Goal: Check status: Check status

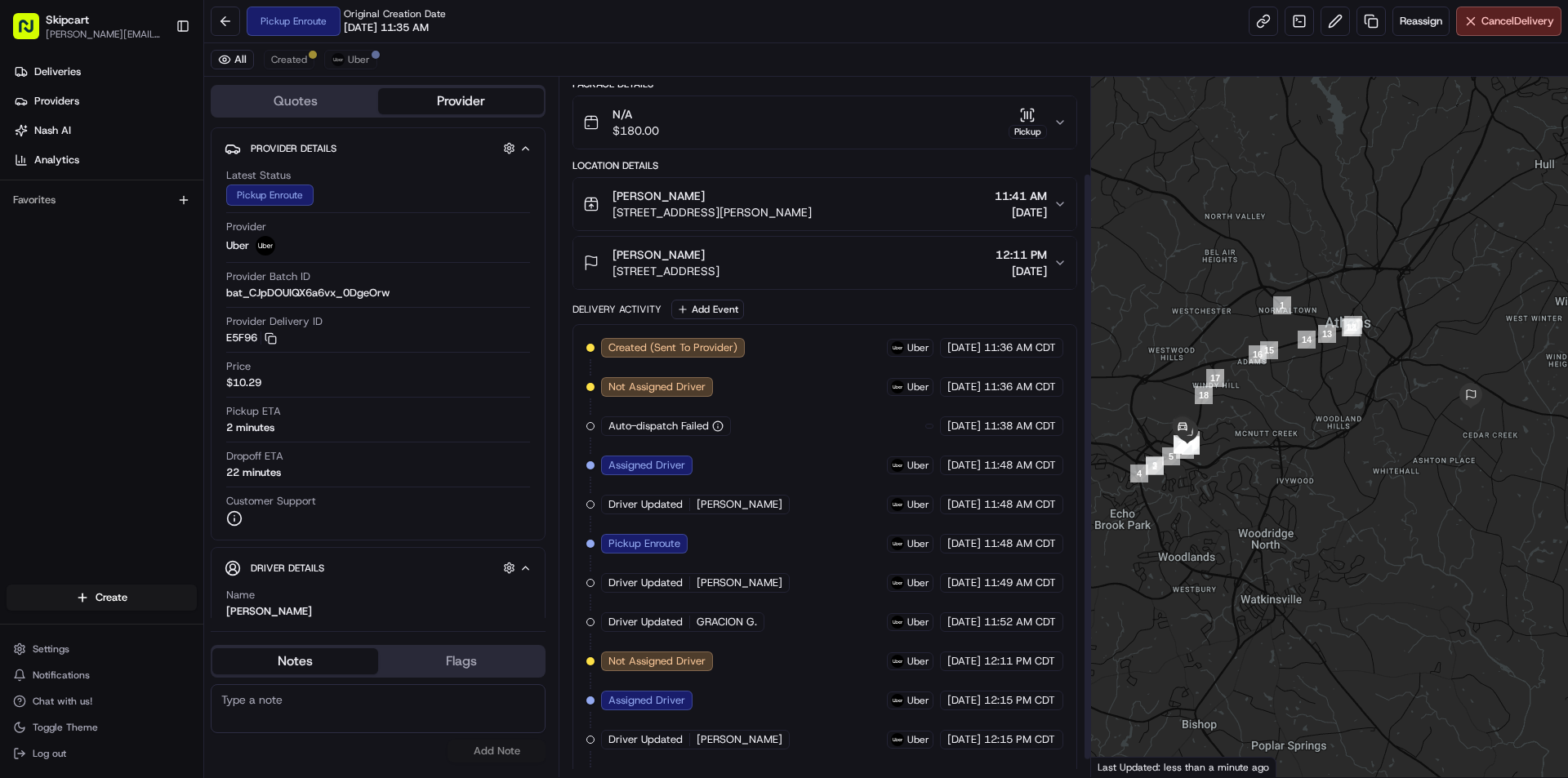
scroll to position [135, 0]
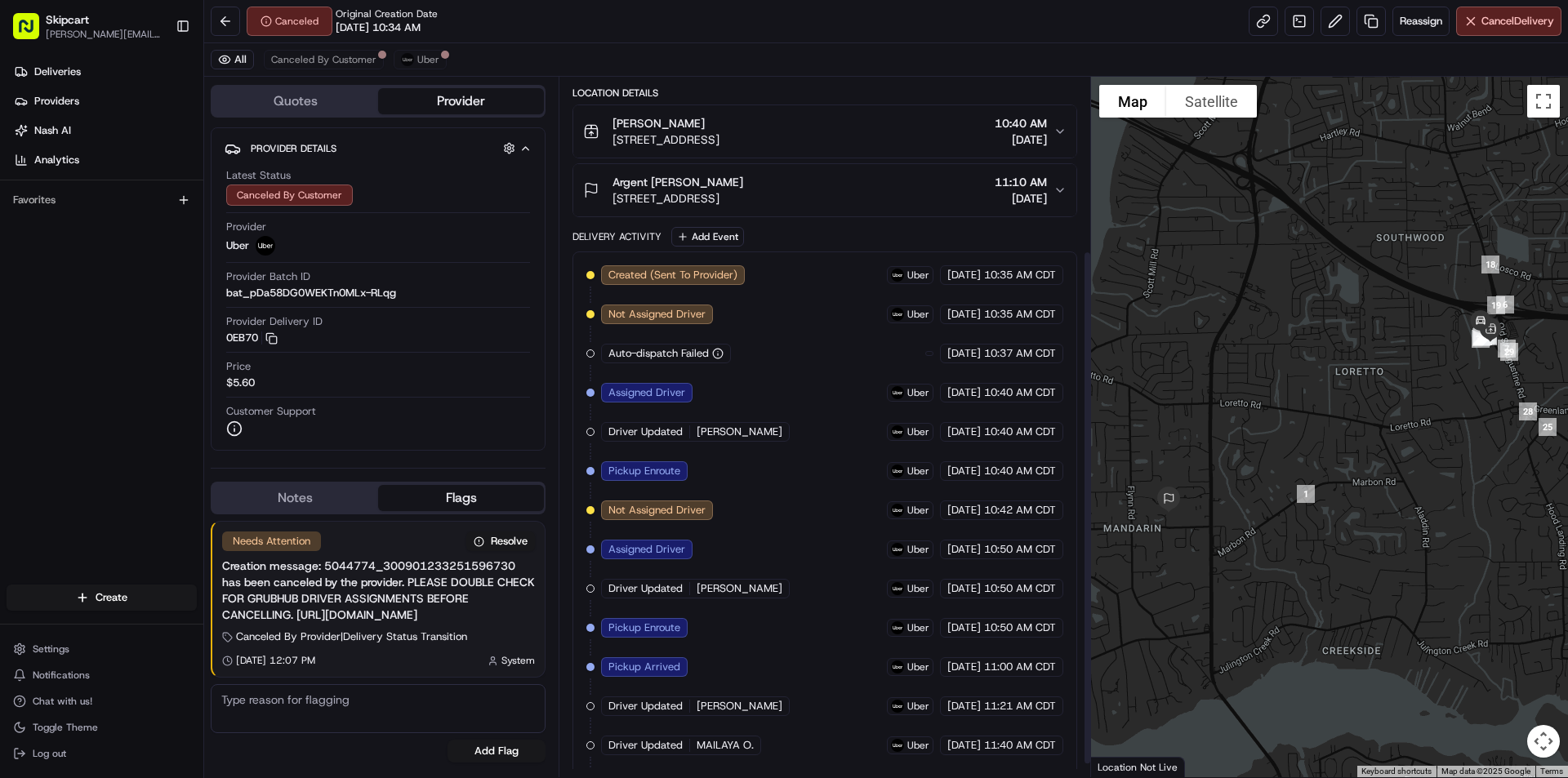
scroll to position [253, 0]
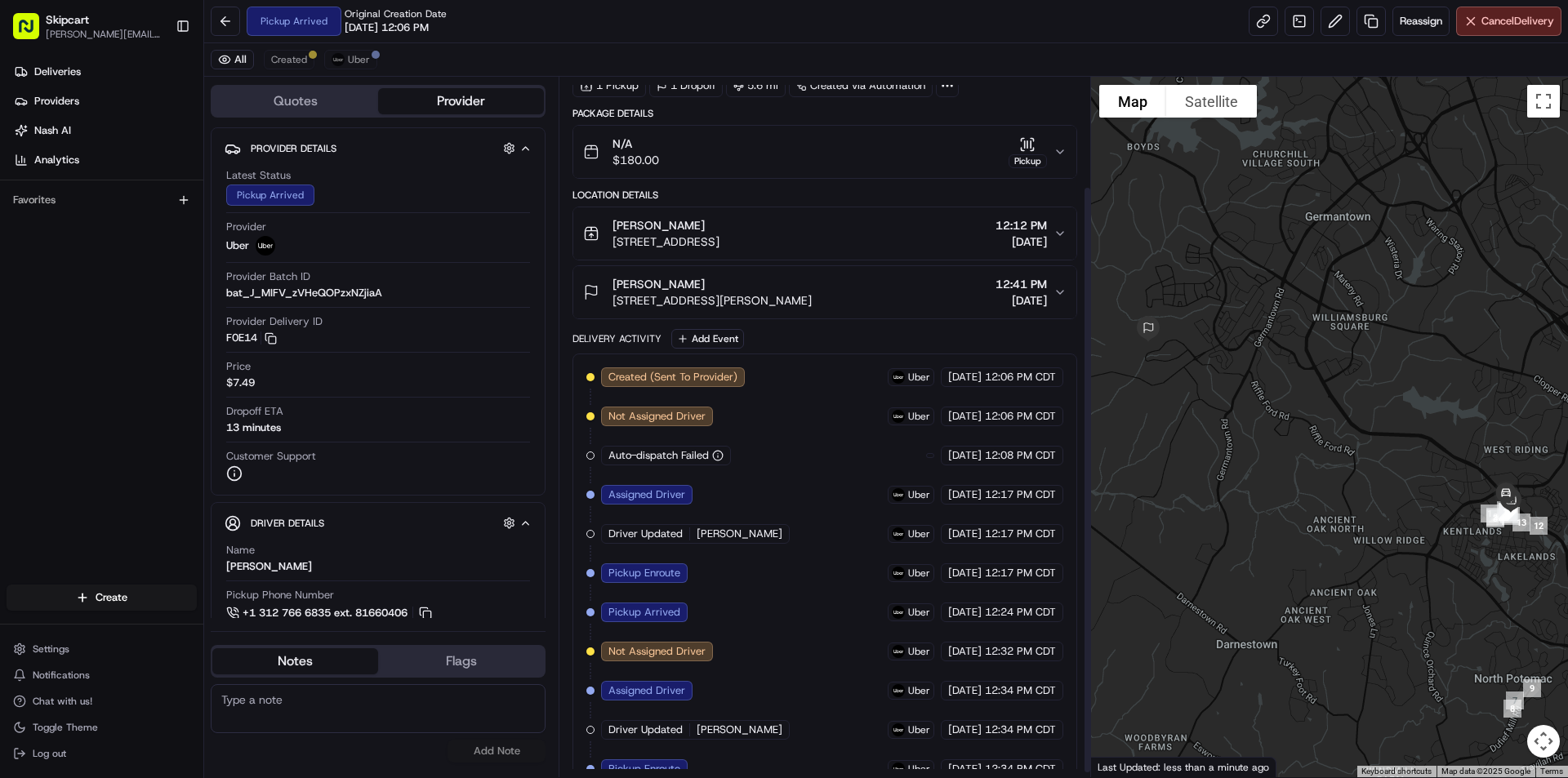
scroll to position [135, 0]
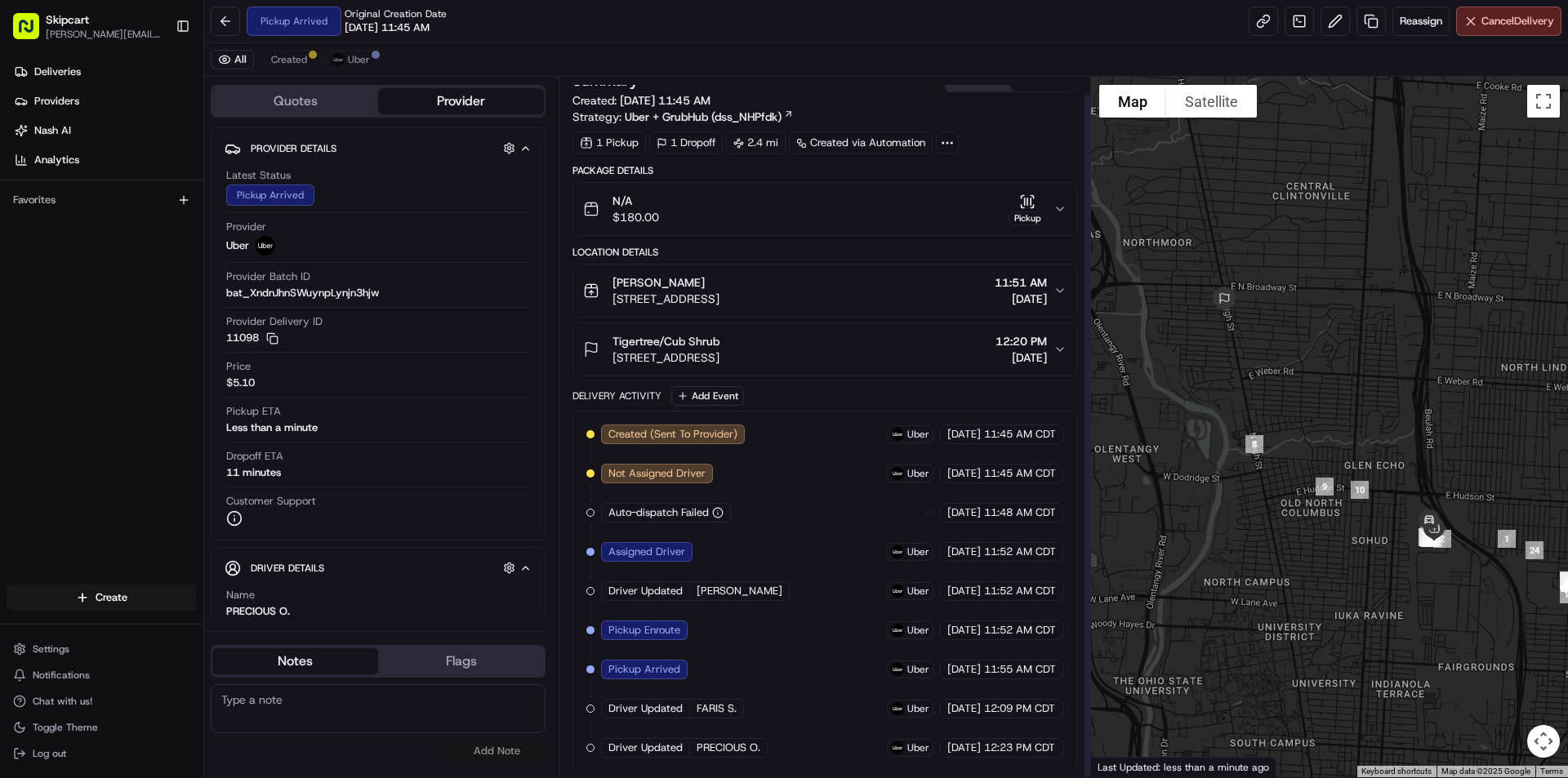
scroll to position [18, 0]
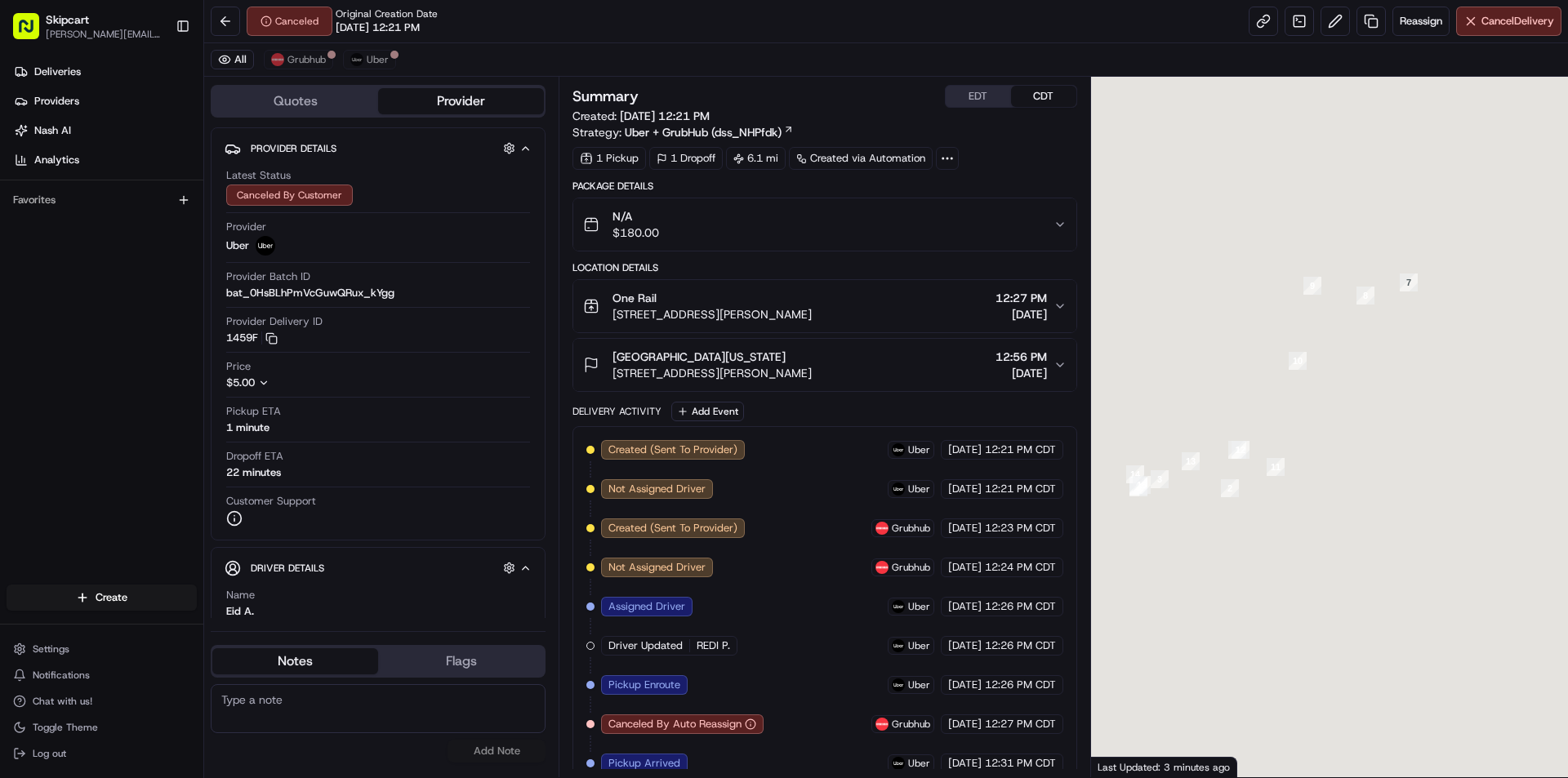
scroll to position [292, 0]
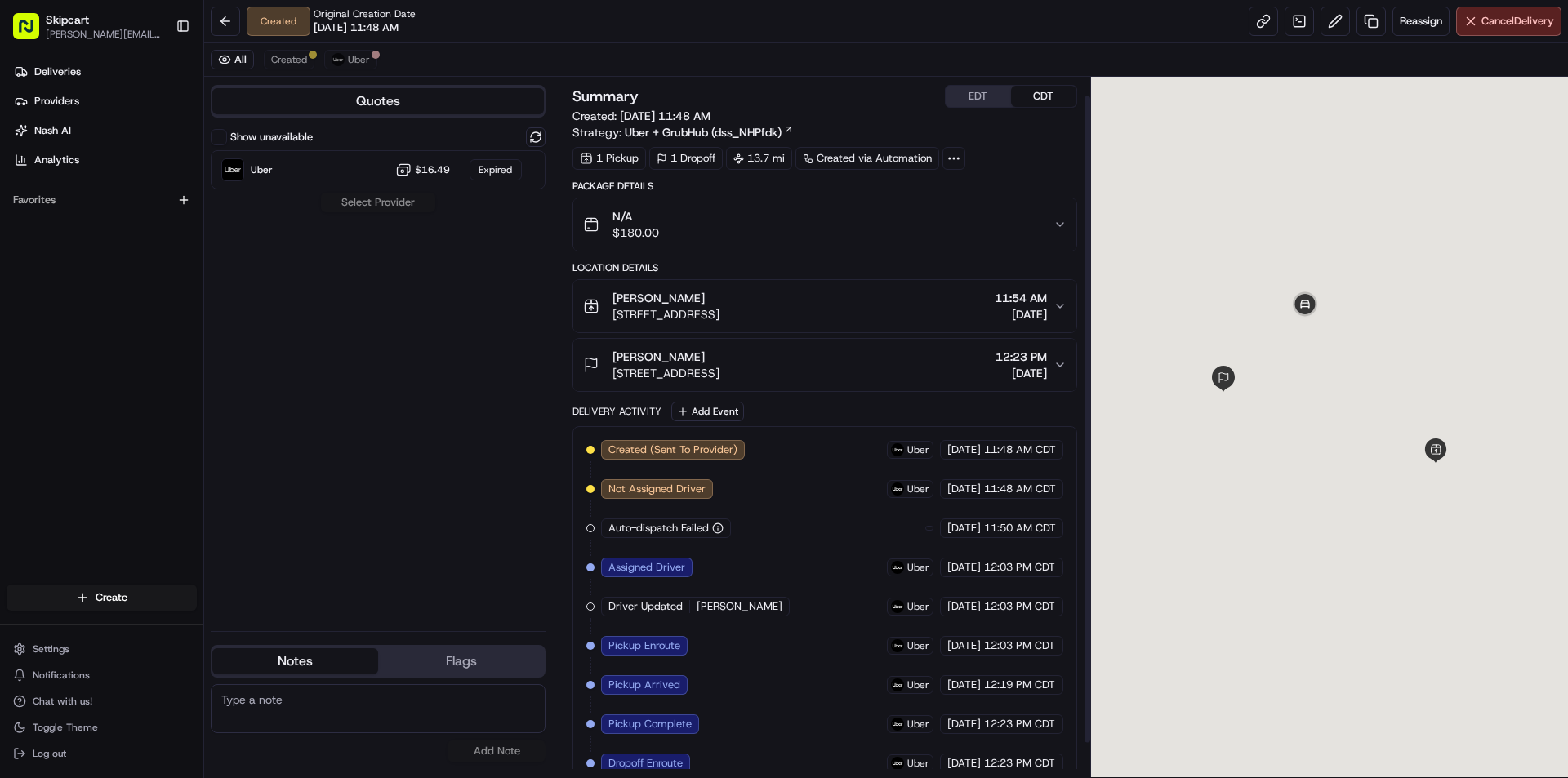
scroll to position [57, 0]
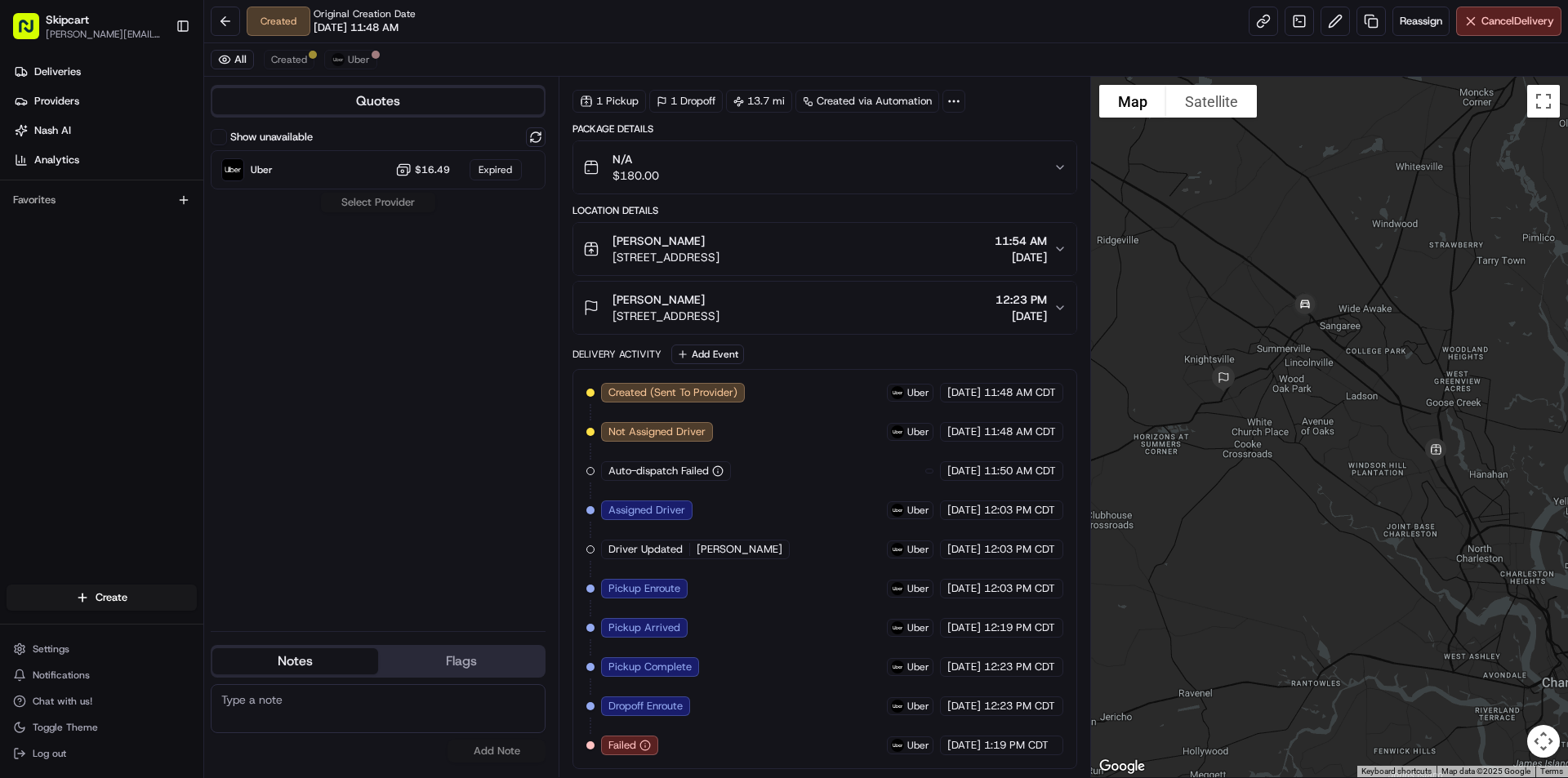
click at [708, 745] on div "Created (Sent To Provider) Uber 08/21/2025 11:48 AM CDT Not Assigned Driver Ube…" at bounding box center [824, 569] width 476 height 373
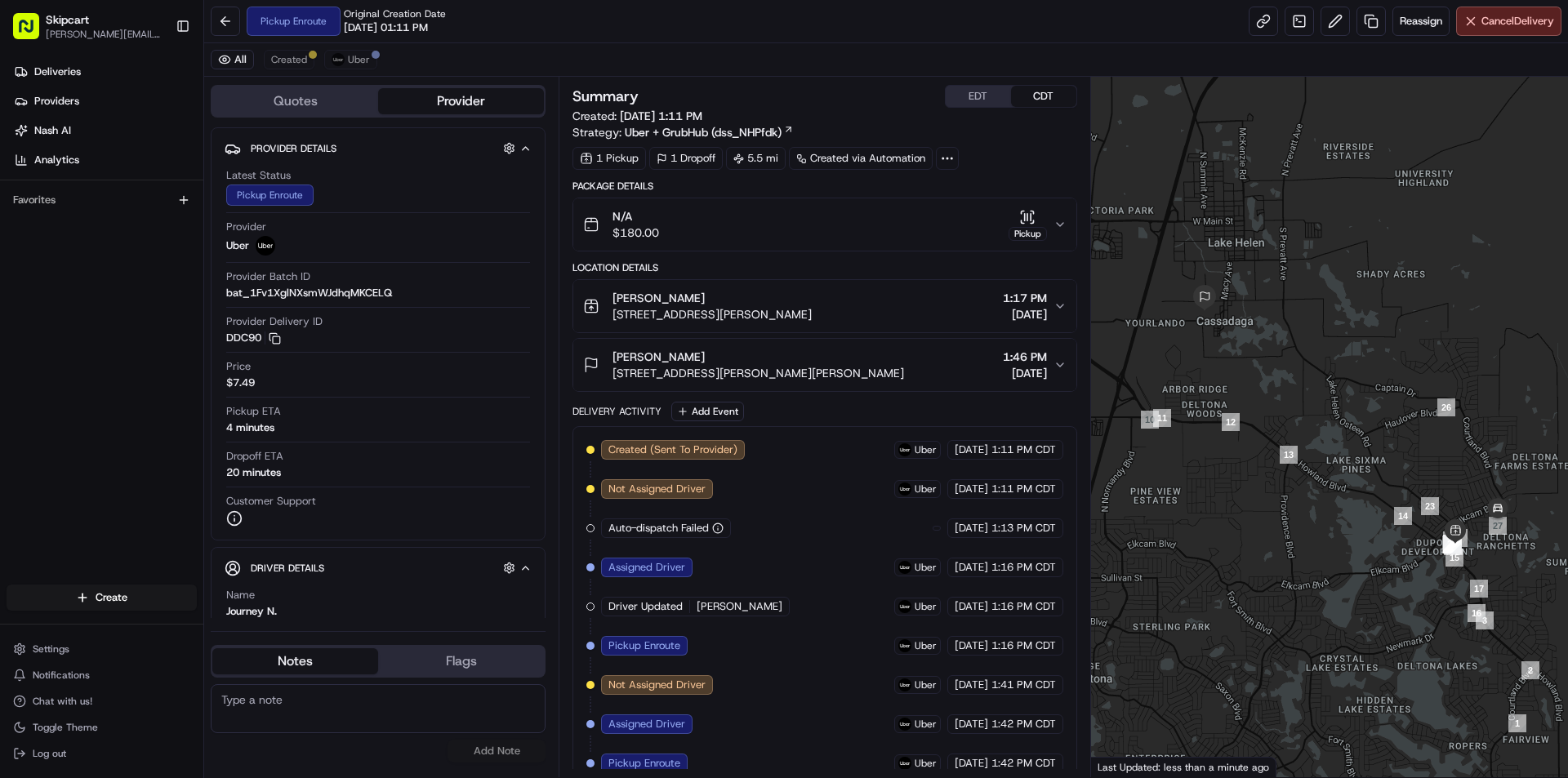
scroll to position [332, 0]
